Goal: Find specific page/section: Find specific page/section

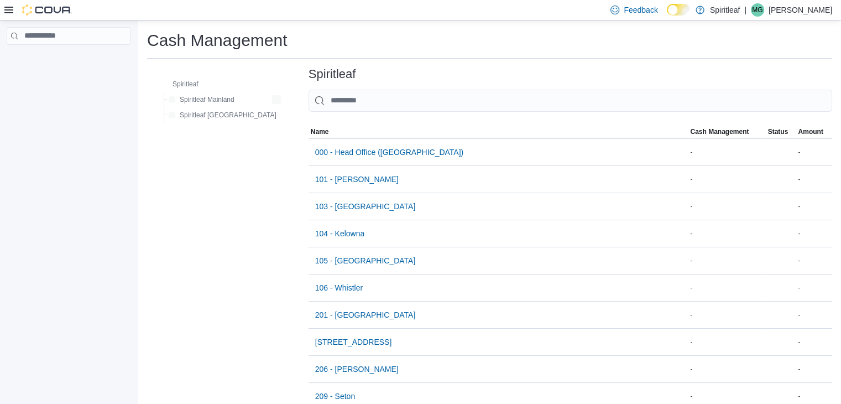
type input "*"
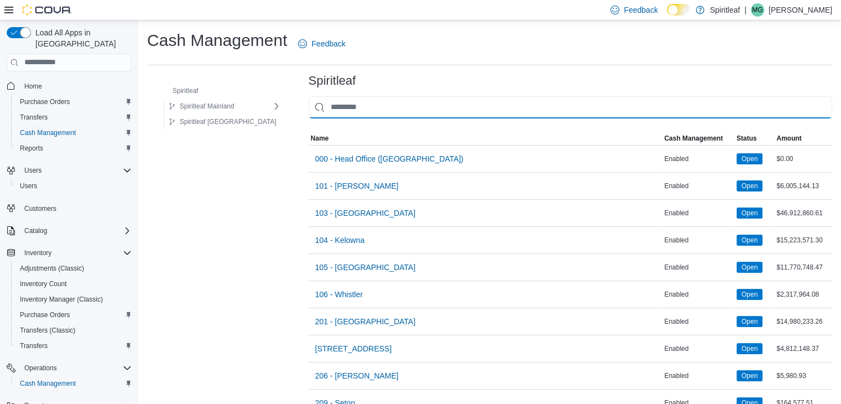
click at [368, 110] on input "This is a search bar. As you type, the results lower in the page will automatic…" at bounding box center [571, 107] width 524 height 22
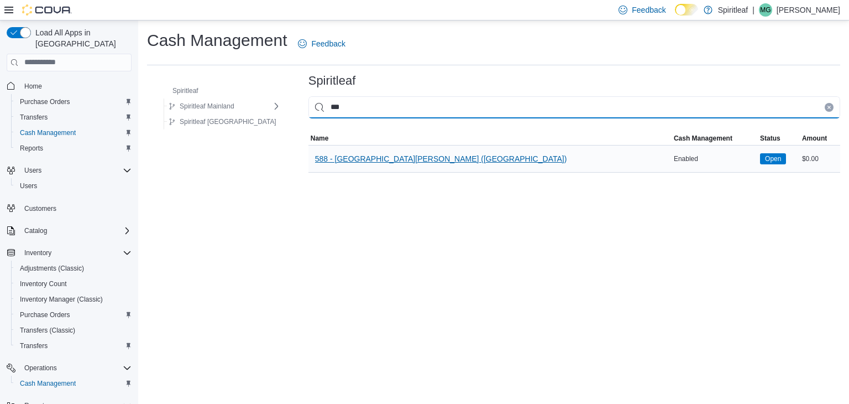
type input "***"
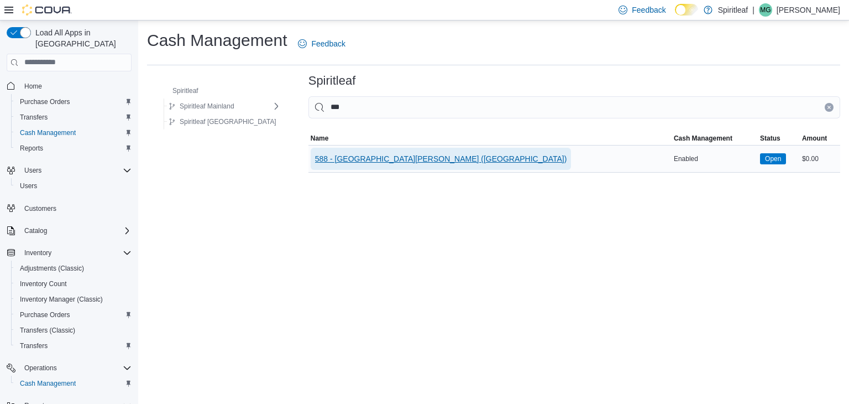
click at [375, 153] on span "588 - [GEOGRAPHIC_DATA][PERSON_NAME] ([GEOGRAPHIC_DATA])" at bounding box center [441, 158] width 252 height 11
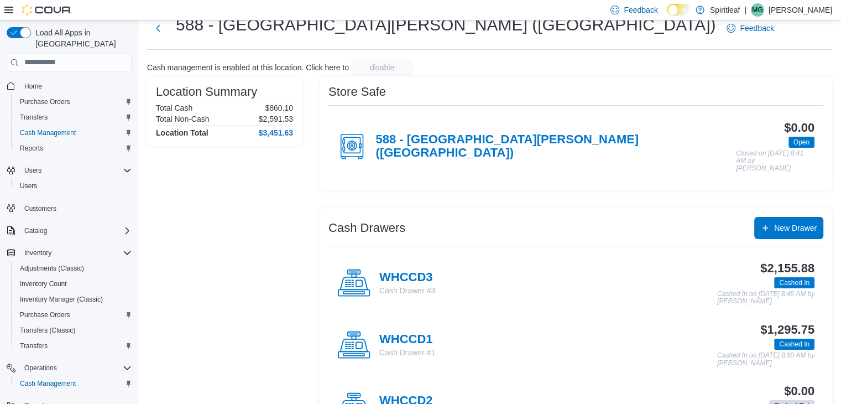
scroll to position [78, 0]
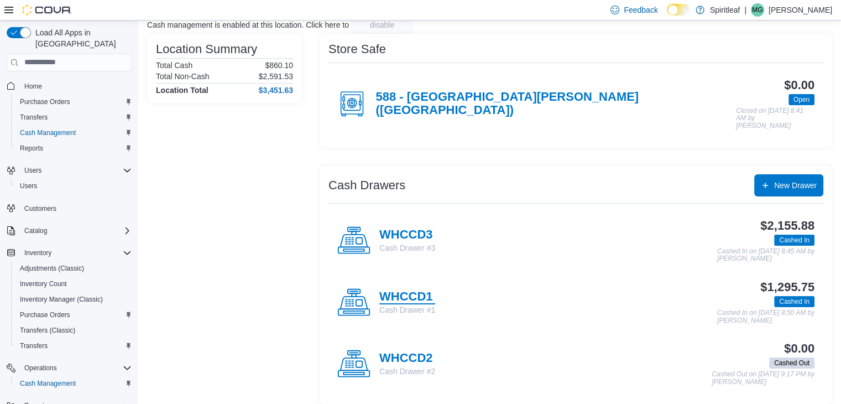
click at [414, 290] on h4 "WHCCD1" at bounding box center [407, 297] width 56 height 14
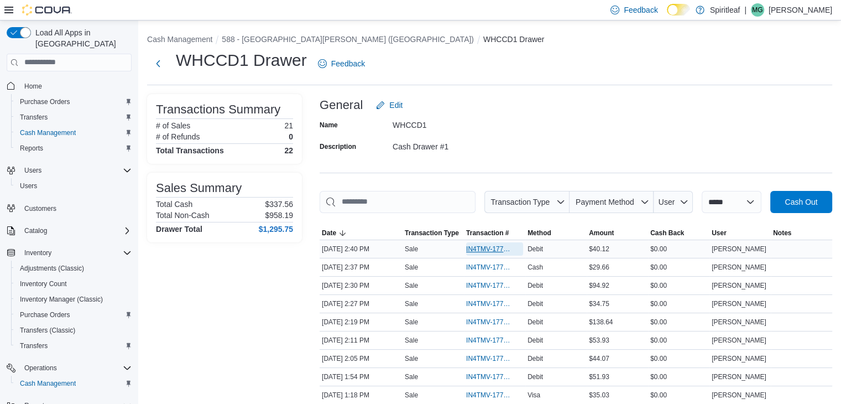
click at [474, 248] on span "IN4TMV-17763874" at bounding box center [489, 248] width 46 height 9
